Goal: Information Seeking & Learning: Learn about a topic

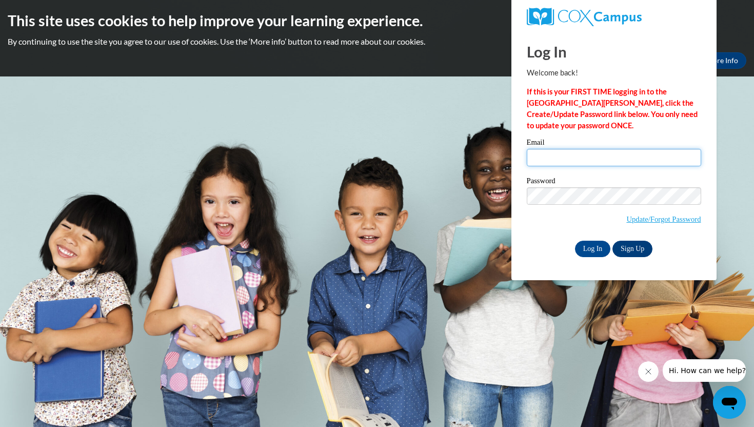
type input "t.piepho@cbms.net"
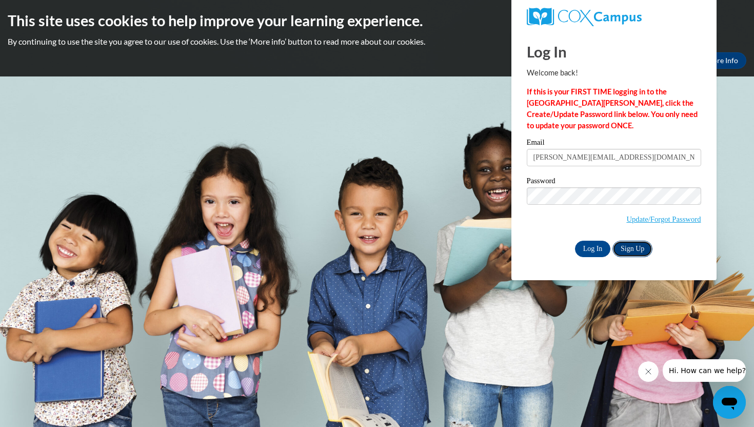
click at [632, 246] on link "Sign Up" at bounding box center [633, 249] width 40 height 16
click at [592, 247] on input "Log In" at bounding box center [593, 249] width 36 height 16
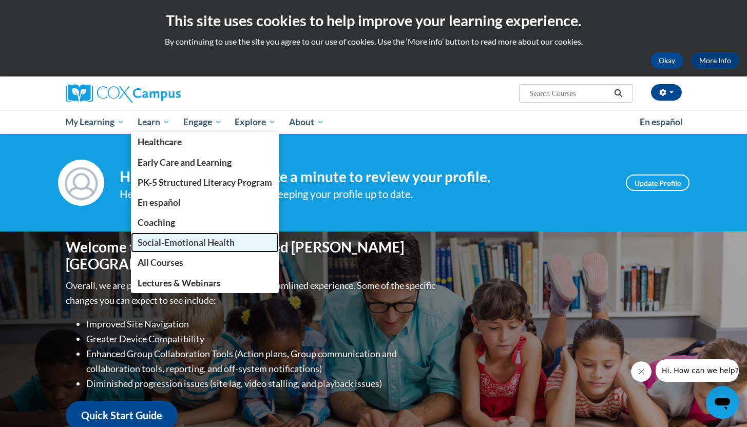
click at [177, 243] on span "Social-Emotional Health" at bounding box center [186, 242] width 97 height 11
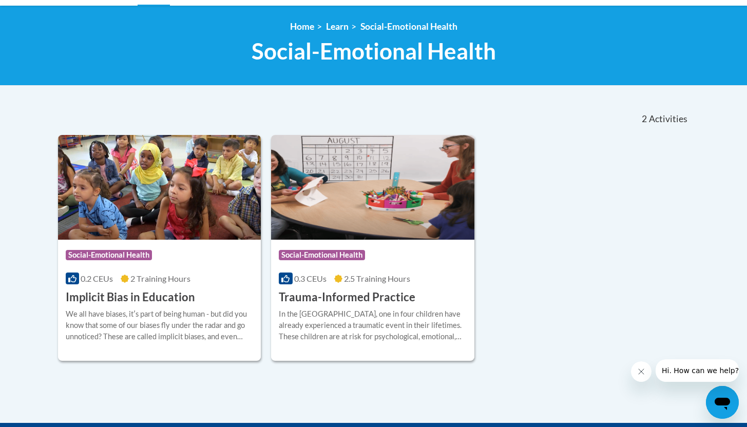
scroll to position [88, 0]
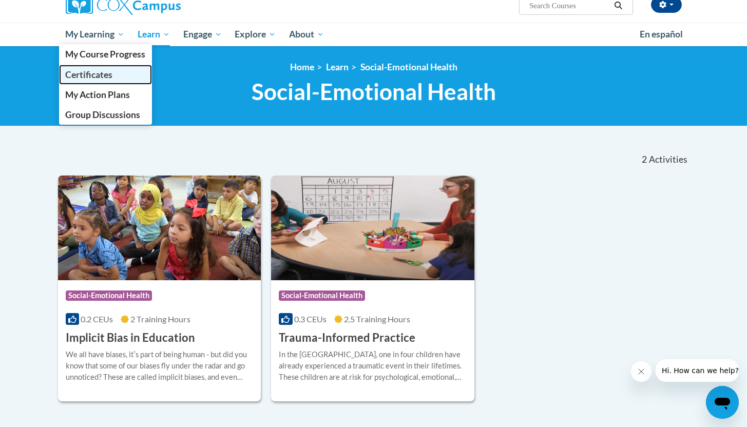
click at [102, 70] on span "Certificates" at bounding box center [88, 74] width 47 height 11
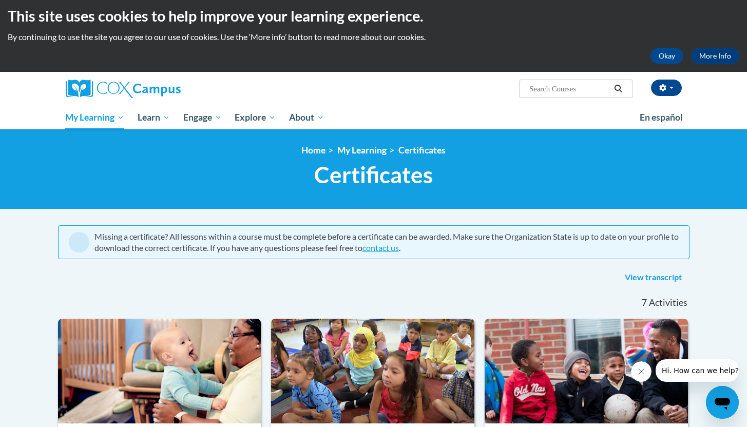
scroll to position [1, 0]
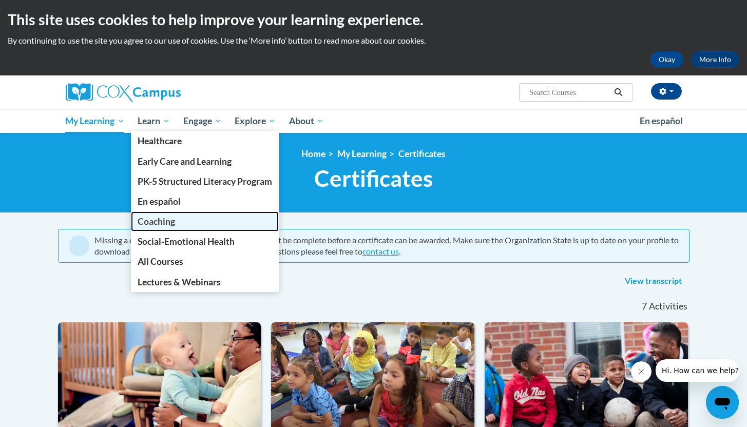
click at [168, 221] on span "Coaching" at bounding box center [156, 221] width 37 height 11
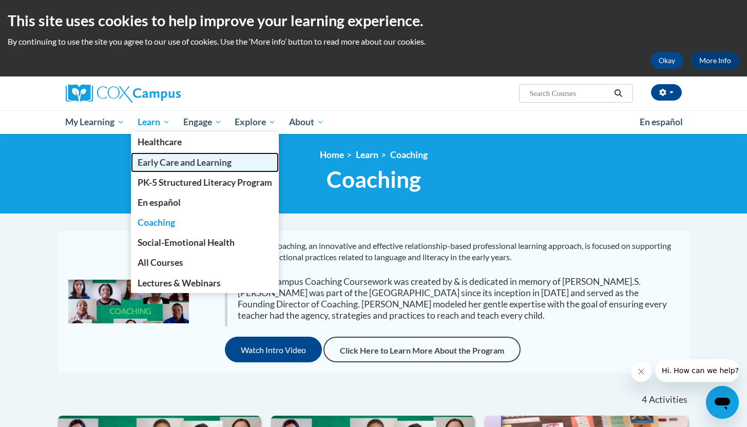
click at [169, 161] on span "Early Care and Learning" at bounding box center [185, 162] width 94 height 11
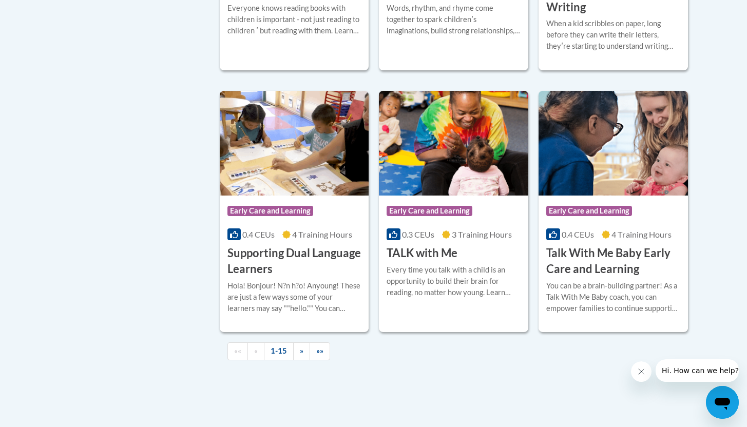
scroll to position [1441, 0]
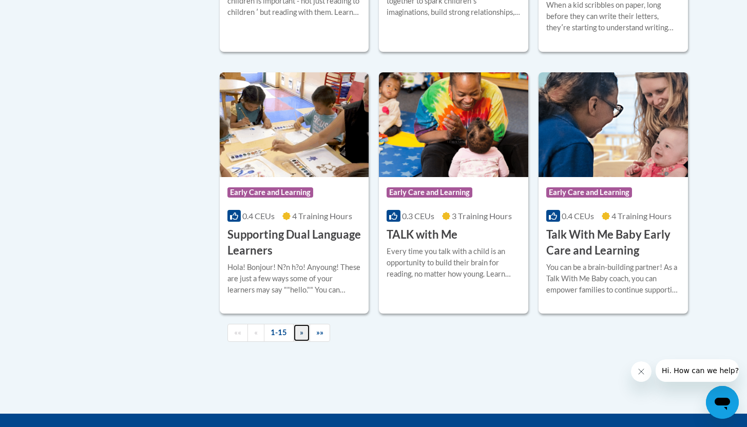
click at [302, 337] on span "»" at bounding box center [302, 332] width 4 height 9
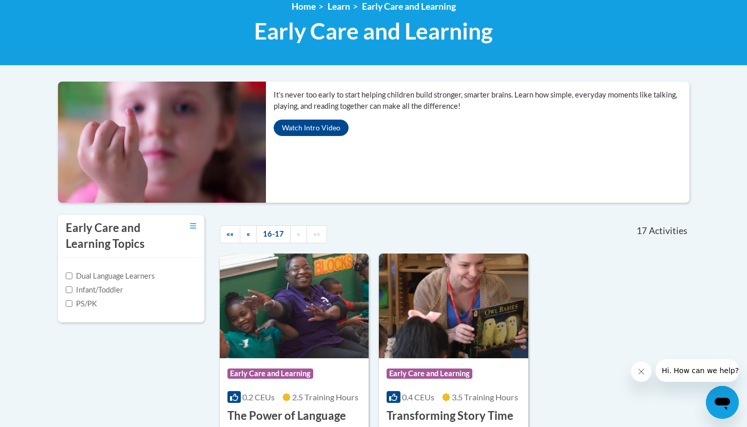
scroll to position [21, 0]
